Goal: Task Accomplishment & Management: Use online tool/utility

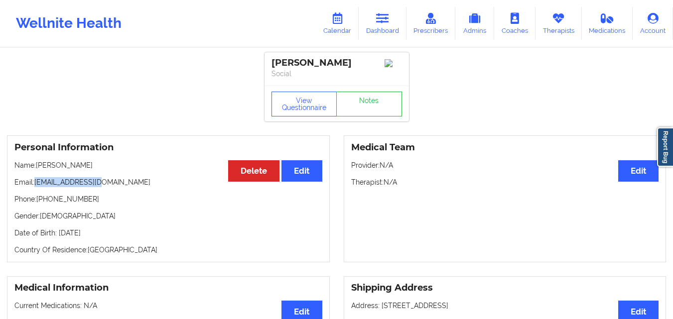
drag, startPoint x: 36, startPoint y: 187, endPoint x: 115, endPoint y: 185, distance: 78.8
click at [115, 185] on p "Email: wansari@umich.edu" at bounding box center [168, 182] width 308 height 10
copy p "[EMAIL_ADDRESS][DOMAIN_NAME]"
click at [384, 9] on link "Dashboard" at bounding box center [383, 23] width 48 height 33
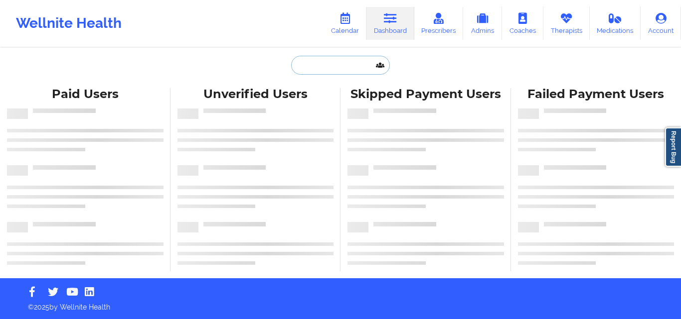
click at [351, 59] on input "text" at bounding box center [340, 65] width 99 height 19
paste input "Brandon Westbrook"
type input "Brandon Westbrook"
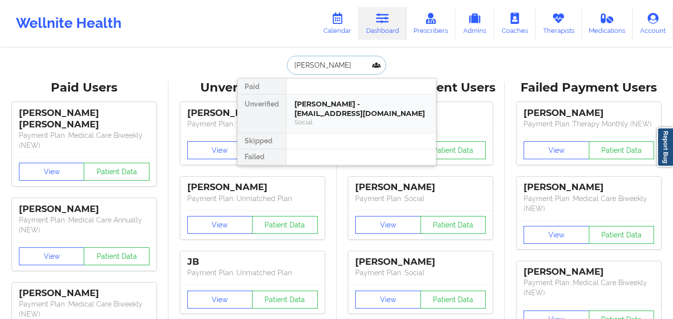
click at [334, 108] on div "Brandon Westbrook - mrbwestbrook3@gmail.com" at bounding box center [362, 109] width 134 height 18
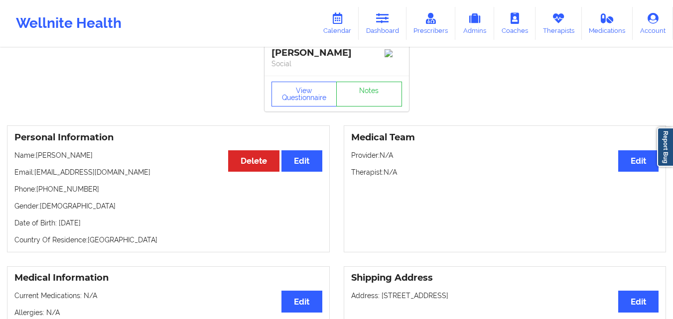
scroll to position [9, 0]
drag, startPoint x: 35, startPoint y: 179, endPoint x: 138, endPoint y: 172, distance: 102.5
click at [138, 172] on p "Email: mrbwestbrook3@gmail.com" at bounding box center [168, 173] width 308 height 10
copy p "mrbwestbrook3@gmail.com"
click at [379, 25] on link "Dashboard" at bounding box center [383, 23] width 48 height 33
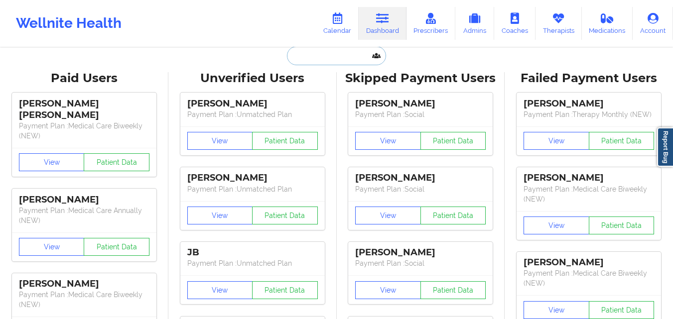
drag, startPoint x: 379, startPoint y: 25, endPoint x: 335, endPoint y: 53, distance: 52.3
click at [335, 53] on input "text" at bounding box center [336, 55] width 99 height 19
paste input "+19092107318"
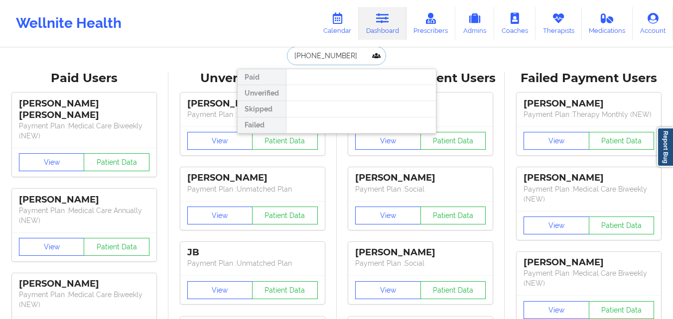
paste input "Amy Herig"
type input "Herig"
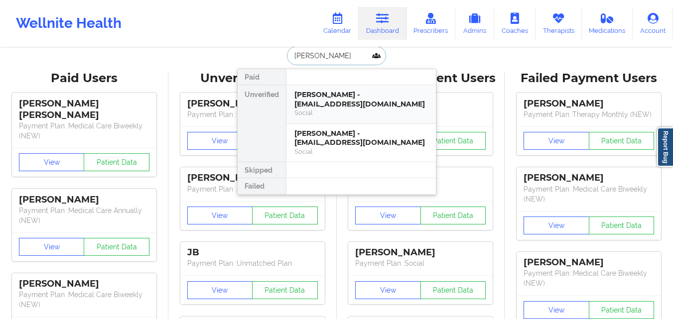
click at [338, 106] on div "Amy Herig - amy_tarango@yahoo.com" at bounding box center [362, 99] width 134 height 18
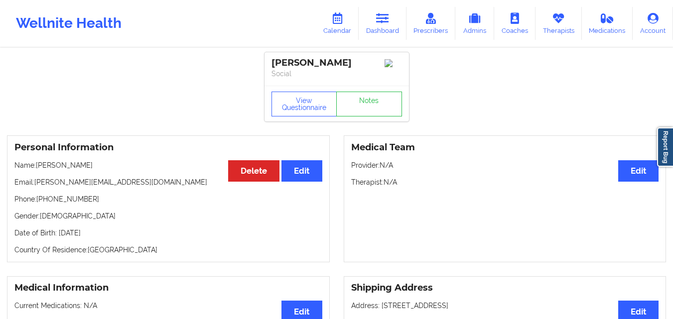
click at [65, 165] on p "Name: Amy Herig" at bounding box center [168, 165] width 308 height 10
copy p "Herig"
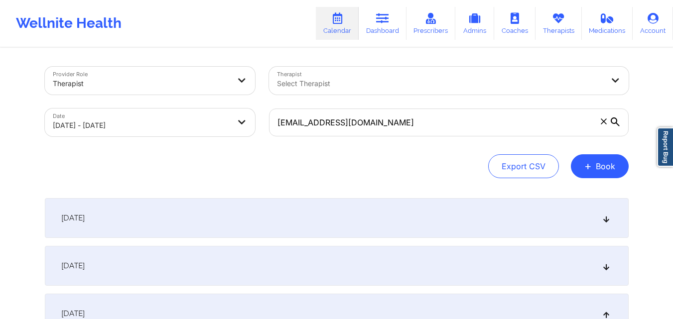
click at [350, 121] on input "Wansari@umich.edu" at bounding box center [449, 123] width 360 height 28
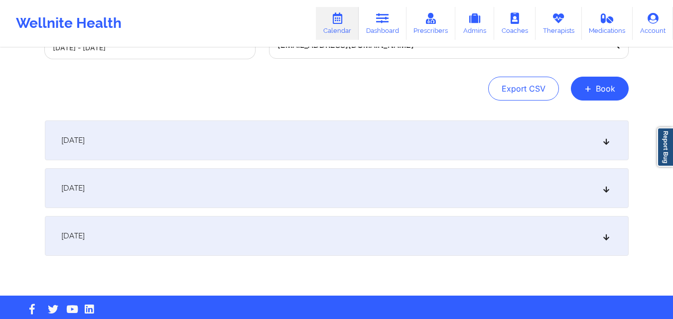
scroll to position [95, 0]
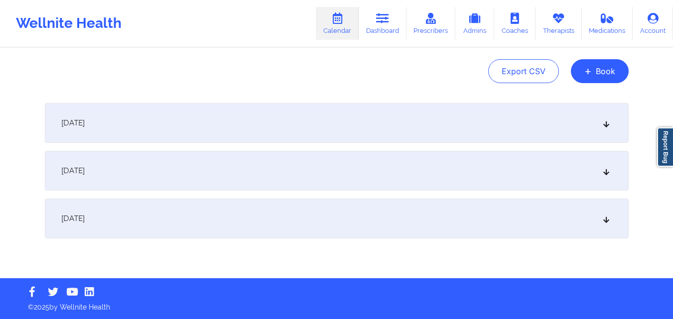
type input "mrbwestbrook3@gmail.com"
click at [264, 214] on div "October 3, 2025" at bounding box center [337, 219] width 584 height 40
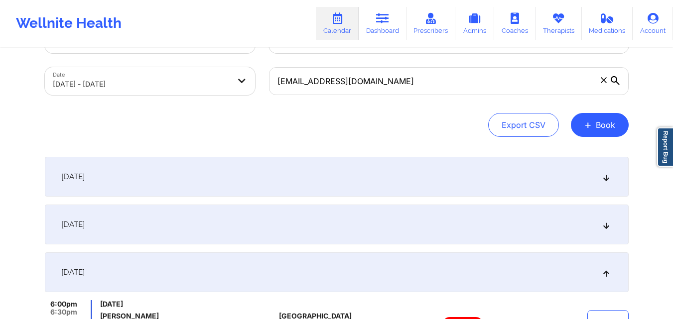
scroll to position [0, 0]
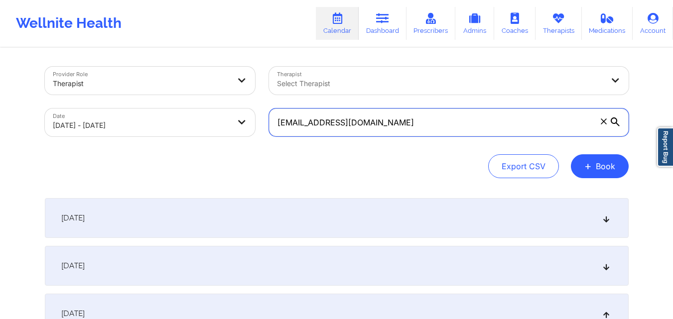
click at [416, 127] on input "mrbwestbrook3@gmail.com" at bounding box center [449, 123] width 360 height 28
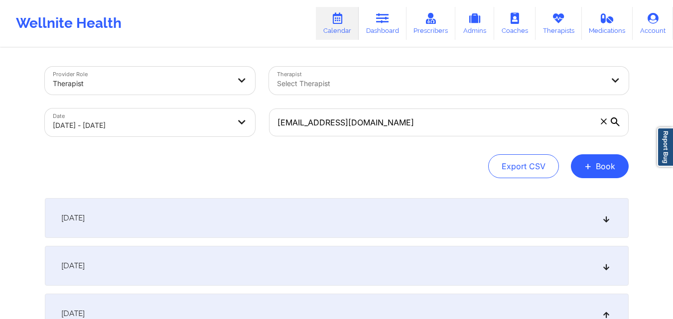
click at [182, 127] on body "Wellnite Health Calendar Dashboard Prescribers Admins Coaches Therapists Medica…" at bounding box center [336, 159] width 673 height 319
select select "2025-9"
select select "2025-10"
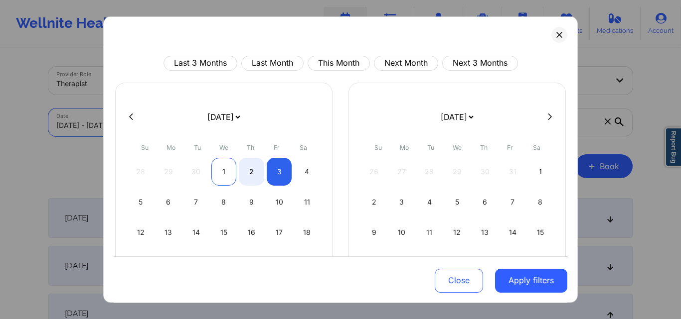
click at [223, 175] on div "1" at bounding box center [223, 172] width 25 height 28
select select "2025-9"
select select "2025-10"
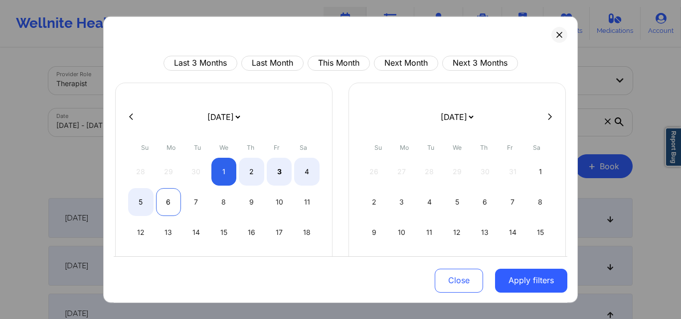
select select "2025-9"
select select "2025-10"
select select "2025-9"
select select "2025-10"
select select "2025-9"
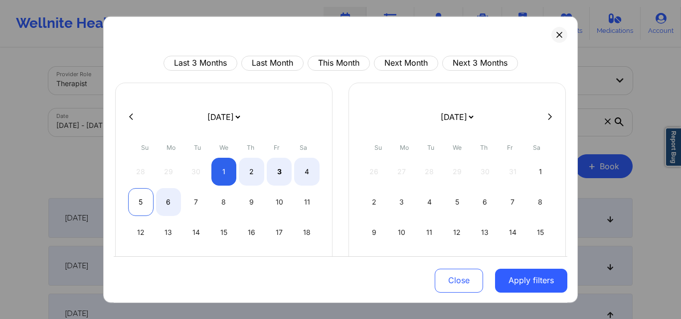
select select "2025-10"
click at [144, 206] on div "5" at bounding box center [140, 202] width 25 height 28
select select "2025-9"
select select "2025-10"
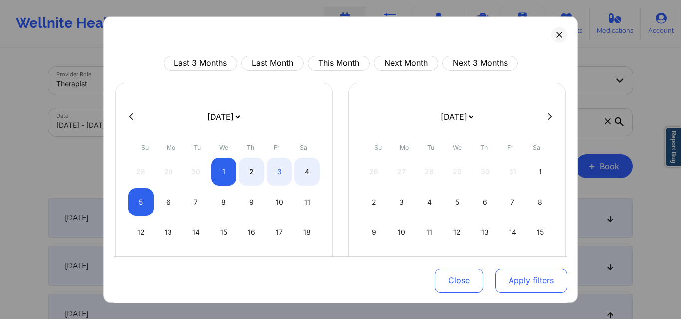
click at [538, 284] on button "Apply filters" at bounding box center [531, 281] width 72 height 24
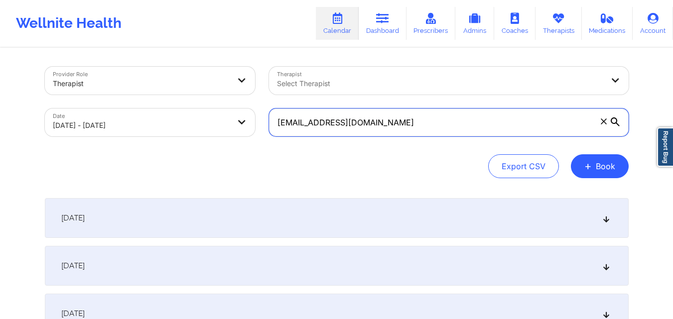
click at [395, 119] on input "mrbwestbrook3@gmail.com" at bounding box center [449, 123] width 360 height 28
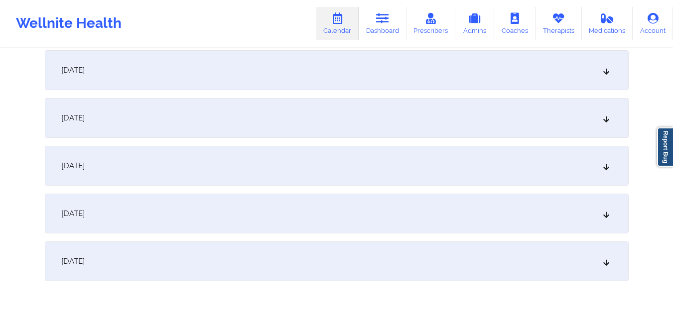
scroll to position [150, 0]
click at [268, 205] on div "October 4, 2025" at bounding box center [337, 212] width 584 height 40
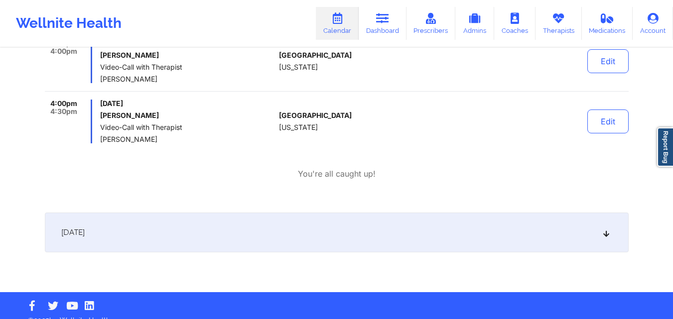
scroll to position [351, 0]
click at [190, 233] on div "October 5, 2025" at bounding box center [337, 232] width 584 height 40
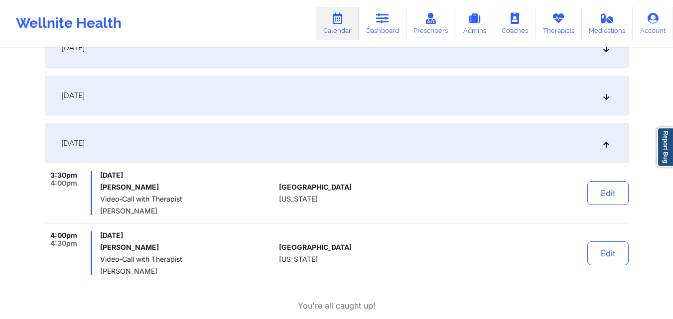
scroll to position [219, 0]
click at [286, 98] on div "October 3, 2025" at bounding box center [337, 95] width 584 height 40
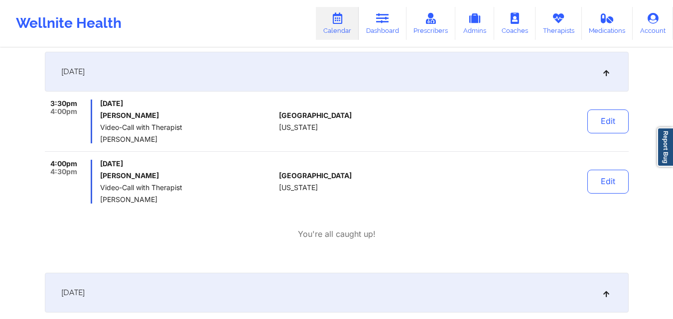
scroll to position [406, 0]
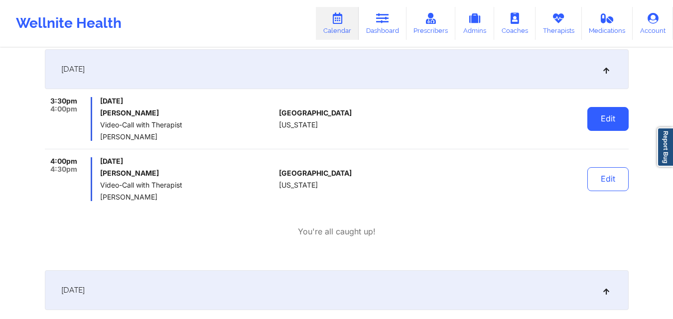
click at [608, 121] on button "Edit" at bounding box center [608, 119] width 41 height 24
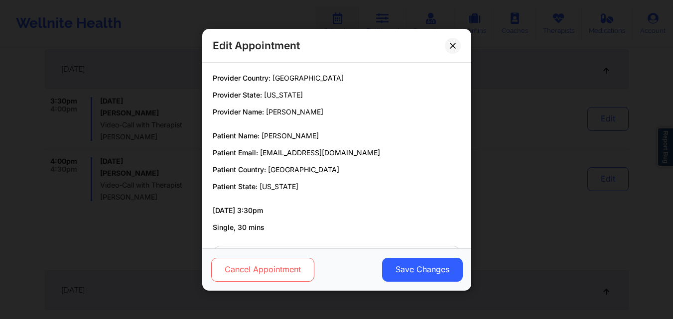
click at [265, 275] on button "Cancel Appointment" at bounding box center [262, 270] width 103 height 24
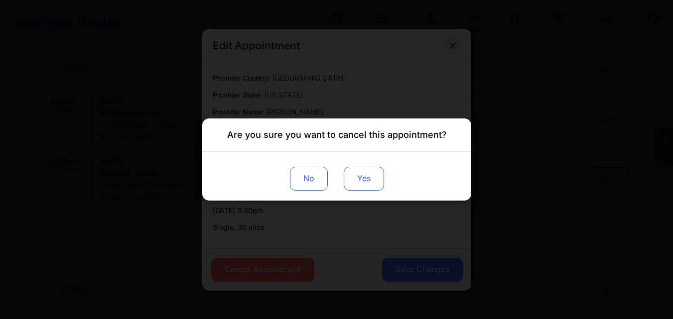
click at [362, 184] on button "Yes" at bounding box center [363, 179] width 40 height 24
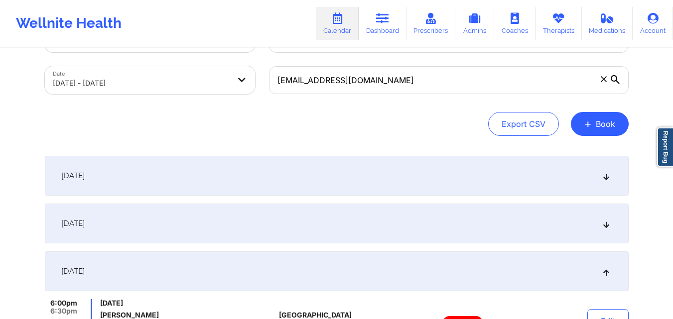
scroll to position [0, 0]
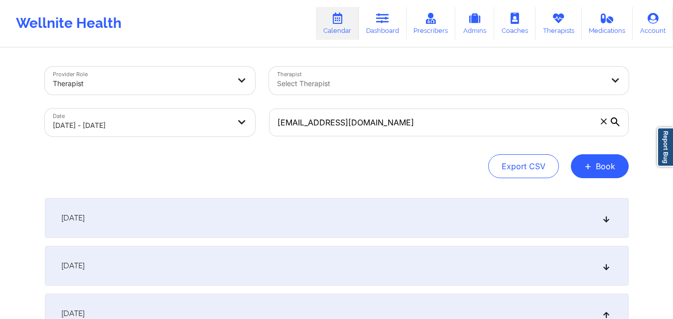
select select "2025-9"
select select "2025-10"
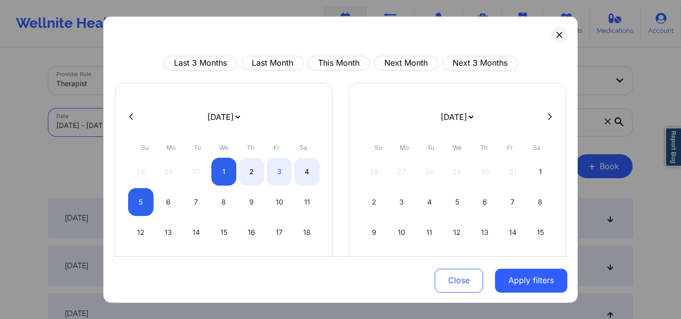
click at [160, 123] on body "Wellnite Health Calendar Dashboard Prescribers Admins Coaches Therapists Medica…" at bounding box center [340, 159] width 681 height 319
click at [217, 173] on div "1" at bounding box center [223, 172] width 25 height 28
select select "2025-9"
select select "2025-10"
select select "2025-9"
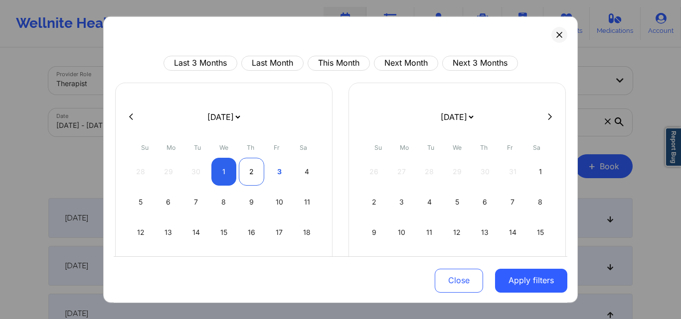
select select "2025-10"
select select "2025-9"
select select "2025-10"
click at [303, 181] on div "4" at bounding box center [306, 172] width 25 height 28
select select "2025-9"
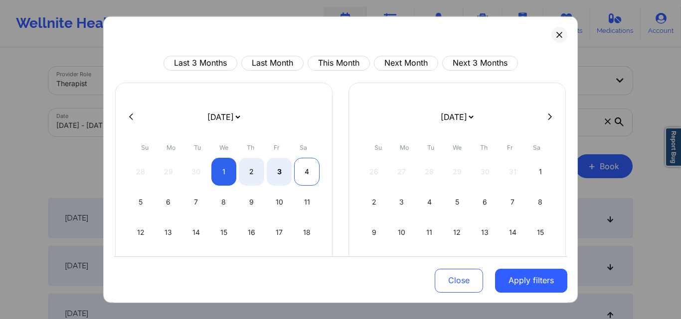
select select "2025-10"
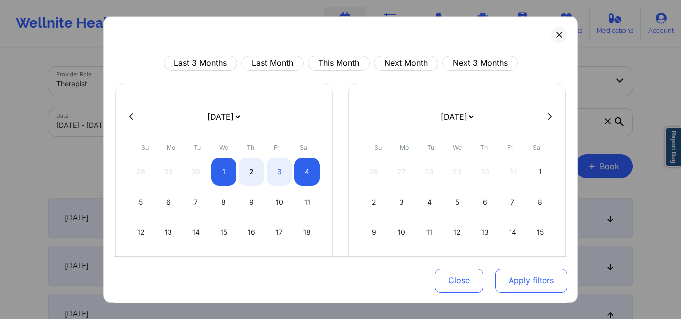
click at [498, 281] on button "Apply filters" at bounding box center [531, 281] width 72 height 24
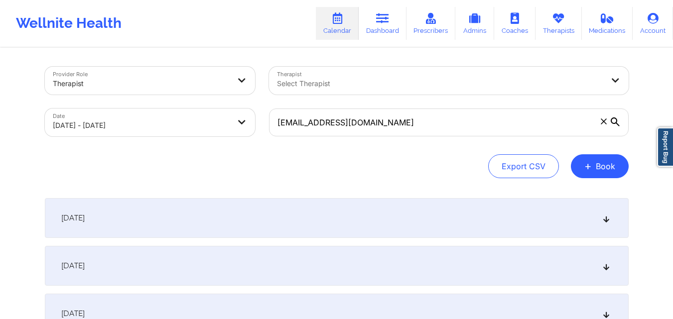
scroll to position [143, 0]
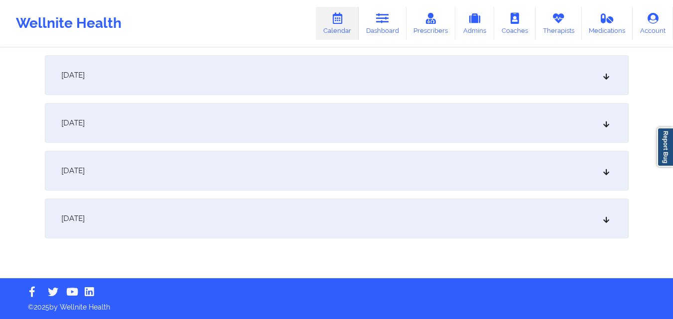
click at [310, 224] on div "October 4, 2025" at bounding box center [337, 219] width 584 height 40
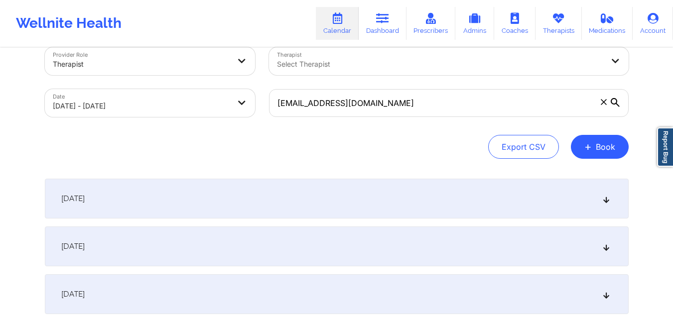
scroll to position [0, 0]
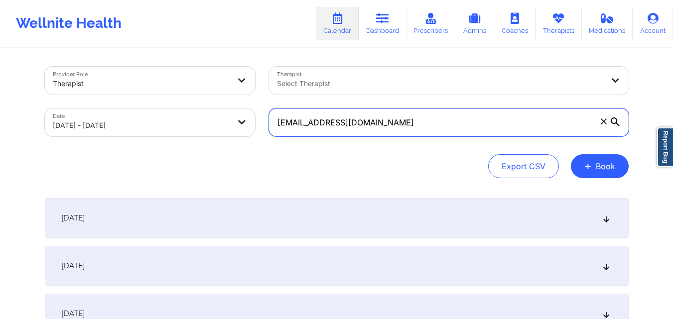
click at [374, 118] on input "mrbwestbrook3@gmail.com" at bounding box center [449, 123] width 360 height 28
paste input "pejoshua759"
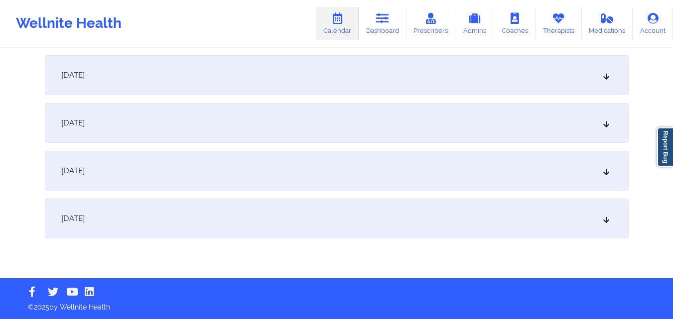
type input "pejoshua759@gmail.com"
click at [256, 222] on div "October 4, 2025" at bounding box center [337, 219] width 584 height 40
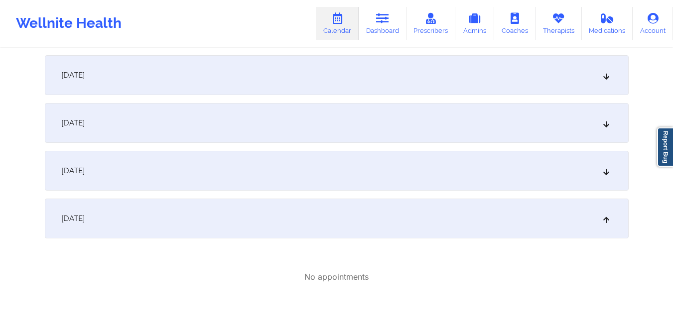
click at [272, 181] on div "October 3, 2025" at bounding box center [337, 171] width 584 height 40
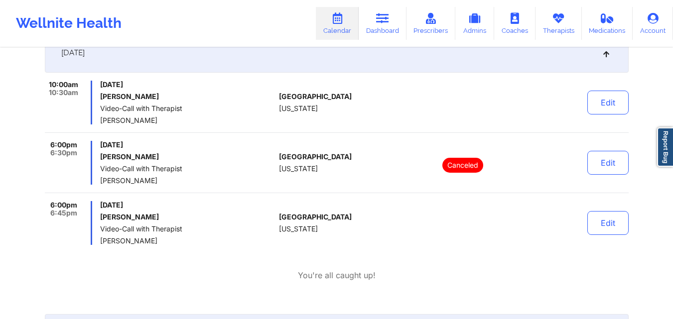
scroll to position [262, 0]
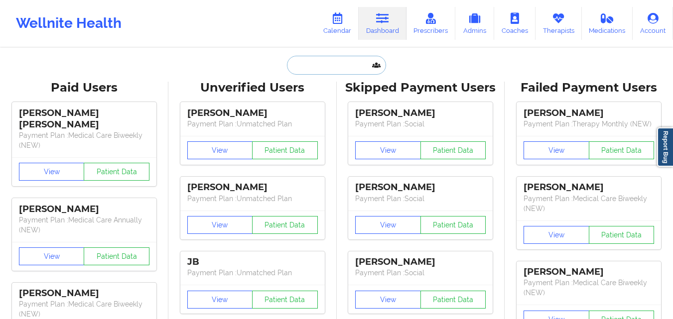
click at [326, 67] on input "text" at bounding box center [336, 65] width 99 height 19
paste input "pejoshua759@gmail.com"
type input "pejoshua759@gmail.com"
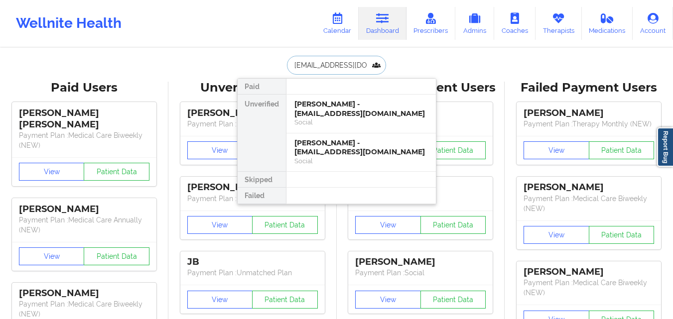
scroll to position [0, 2]
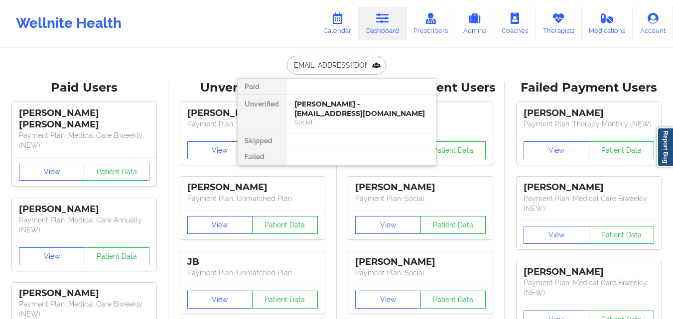
click at [343, 109] on div "Joshua pena - pejoshua759@gmail.com" at bounding box center [362, 109] width 134 height 18
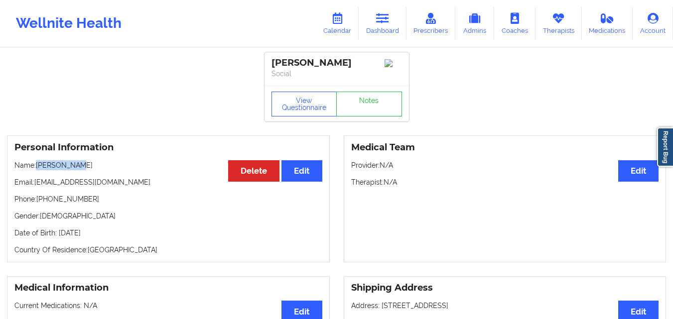
drag, startPoint x: 38, startPoint y: 169, endPoint x: 83, endPoint y: 166, distance: 44.9
click at [83, 166] on p "Name: Joshua pena" at bounding box center [168, 165] width 308 height 10
copy p "Joshua pena"
click at [311, 107] on button "View Questionnaire" at bounding box center [305, 104] width 66 height 25
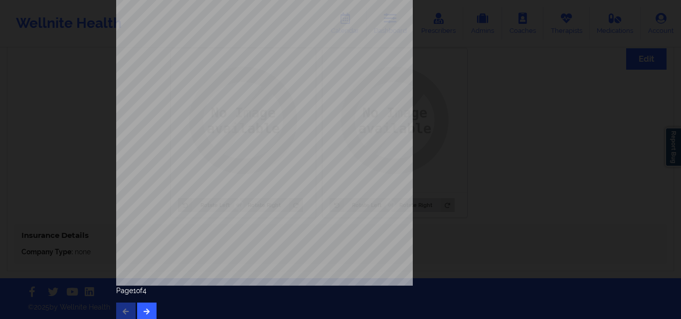
scroll to position [156, 0]
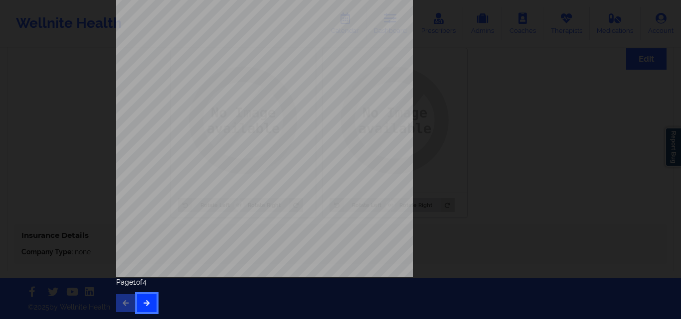
click at [145, 304] on icon "button" at bounding box center [147, 303] width 8 height 6
click at [145, 295] on button "button" at bounding box center [146, 304] width 19 height 18
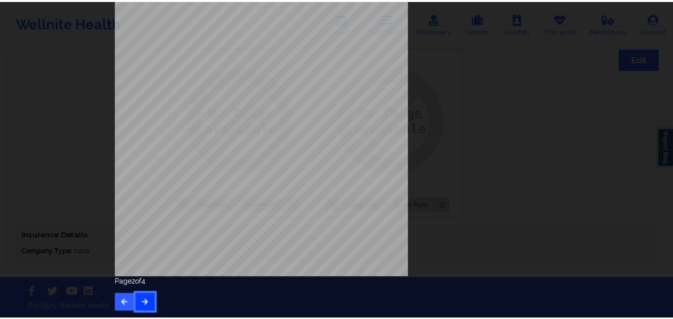
scroll to position [0, 0]
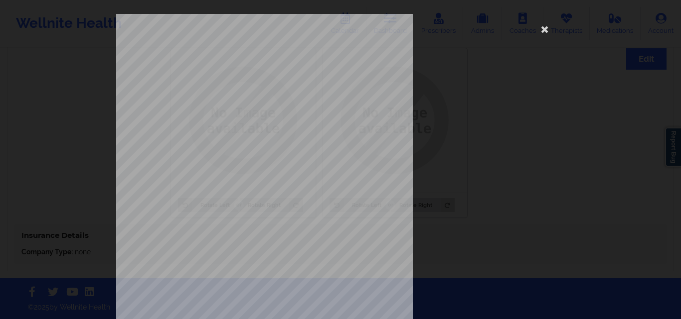
click at [474, 104] on div "none Insurance Member ID for patient This patient has not provided his Member I…" at bounding box center [340, 224] width 449 height 420
click at [542, 29] on icon at bounding box center [545, 29] width 16 height 16
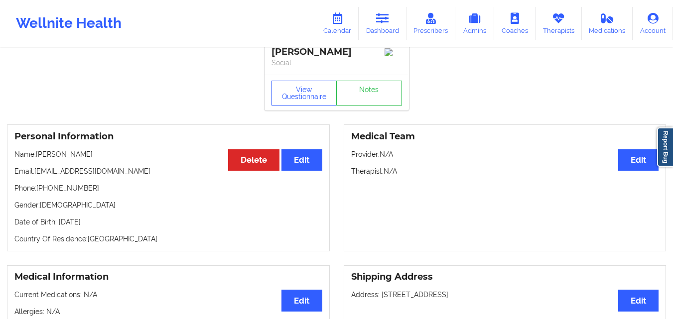
scroll to position [7, 0]
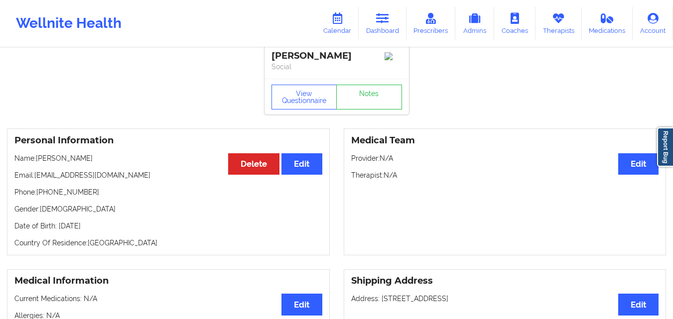
click at [37, 180] on p "Email: pejoshua759@gmail.com" at bounding box center [168, 175] width 308 height 10
drag, startPoint x: 36, startPoint y: 178, endPoint x: 123, endPoint y: 180, distance: 87.2
click at [123, 180] on p "Email: pejoshua759@gmail.com" at bounding box center [168, 175] width 308 height 10
copy p "pejoshua759@gmail.com"
